Goal: Task Accomplishment & Management: Use online tool/utility

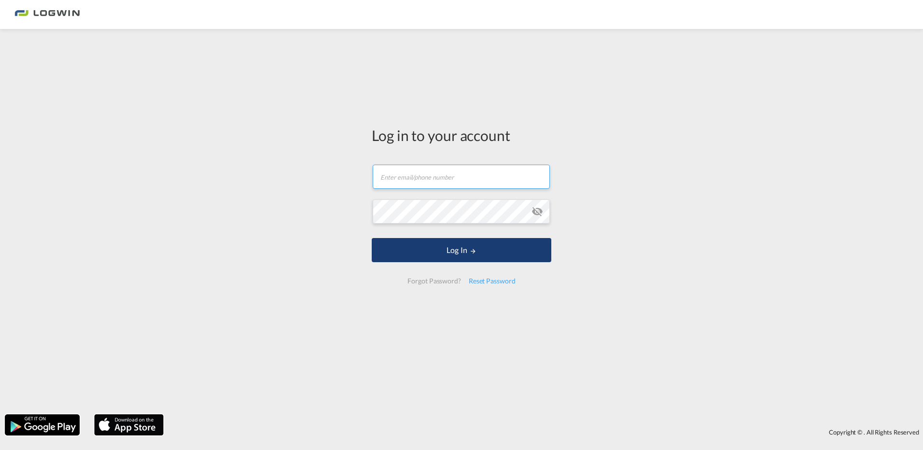
type input "[PERSON_NAME][EMAIL_ADDRESS][DOMAIN_NAME]"
click at [475, 253] on md-icon "LOGIN" at bounding box center [473, 251] width 7 height 7
